Goal: Check status: Check status

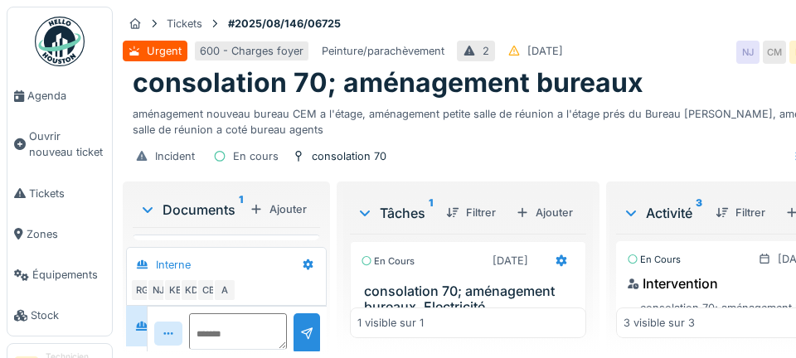
click at [53, 97] on span "Agenda" at bounding box center [66, 96] width 78 height 16
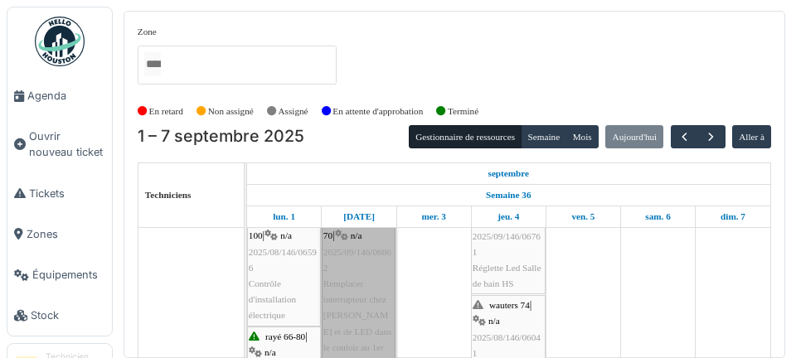
click at [0, 0] on div at bounding box center [0, 0] width 0 height 0
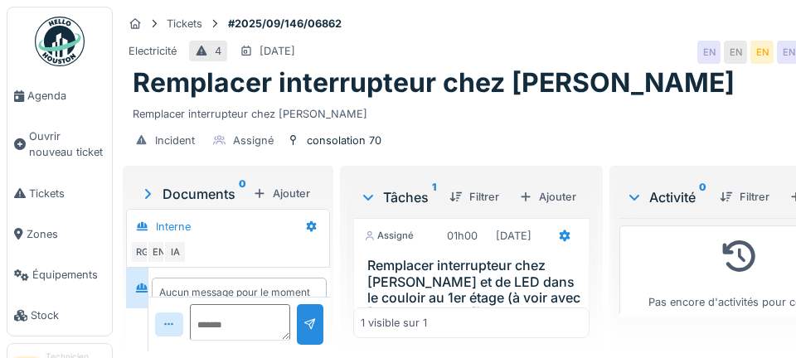
scroll to position [7, 0]
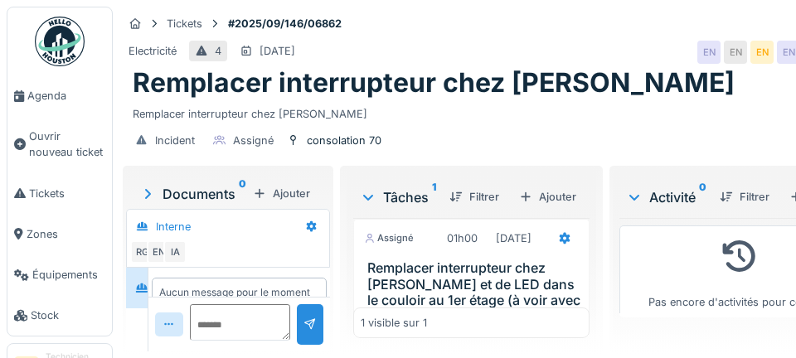
click at [453, 298] on h3 "Remplacer interrupteur chez [PERSON_NAME] et de LED dans le couloir au 1er étag…" at bounding box center [474, 292] width 215 height 64
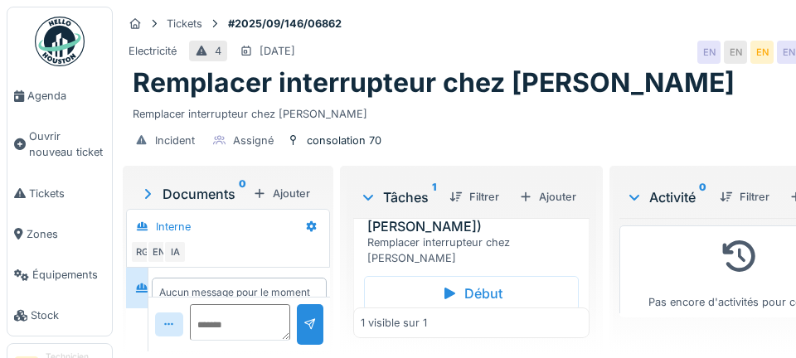
scroll to position [0, 0]
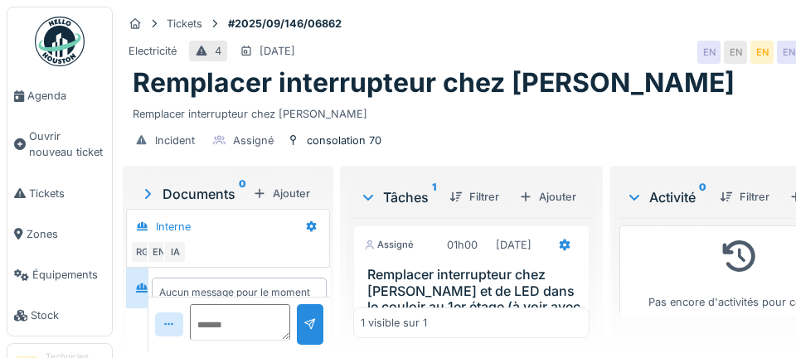
click at [491, 267] on h3 "Remplacer interrupteur chez [PERSON_NAME] et de LED dans le couloir au 1er étag…" at bounding box center [474, 299] width 215 height 64
click at [496, 267] on h3 "Remplacer interrupteur chez [PERSON_NAME] et de LED dans le couloir au 1er étag…" at bounding box center [474, 299] width 215 height 64
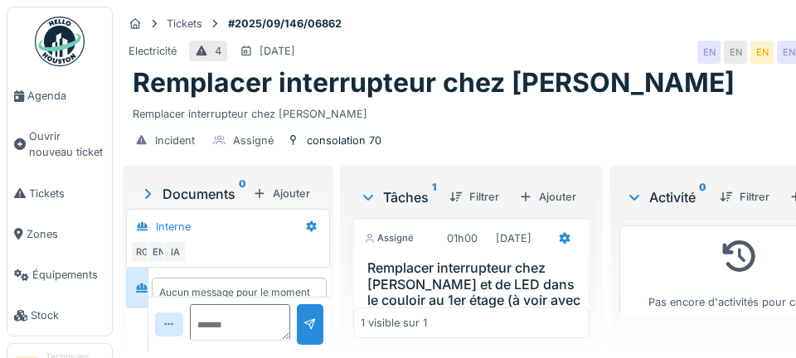
click at [789, 189] on div at bounding box center [795, 197] width 13 height 16
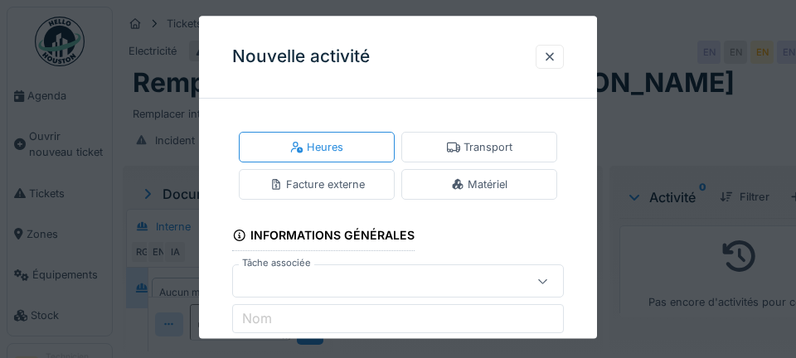
click at [635, 291] on div at bounding box center [398, 179] width 796 height 358
